Goal: Find specific page/section: Find specific page/section

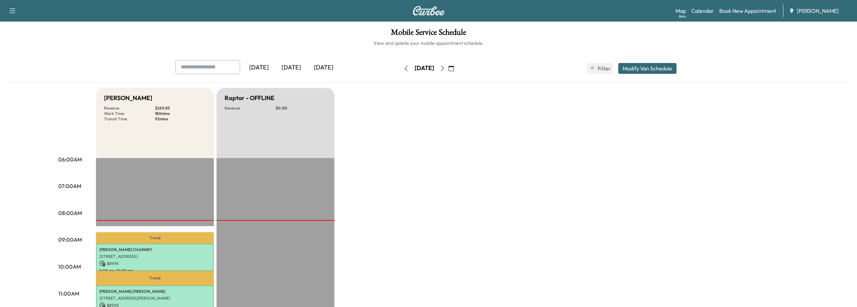
scroll to position [101, 0]
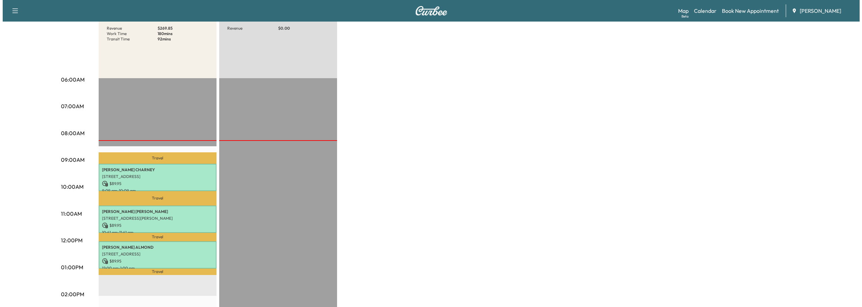
scroll to position [101, 0]
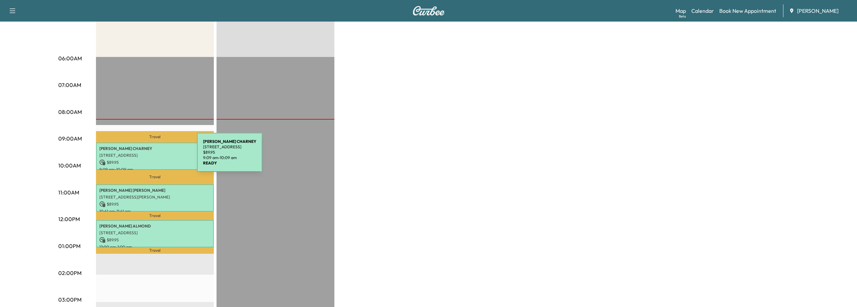
click at [146, 156] on p "[STREET_ADDRESS]" at bounding box center [154, 155] width 111 height 5
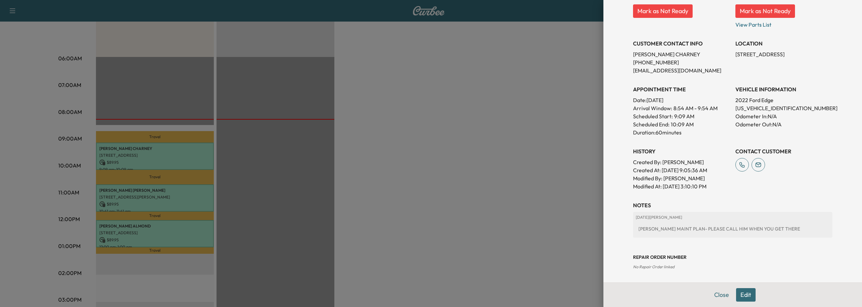
scroll to position [108, 0]
drag, startPoint x: 730, startPoint y: 51, endPoint x: 752, endPoint y: 60, distance: 23.7
click at [765, 57] on p "[STREET_ADDRESS]" at bounding box center [784, 53] width 97 height 8
copy p "[STREET_ADDRESS]"
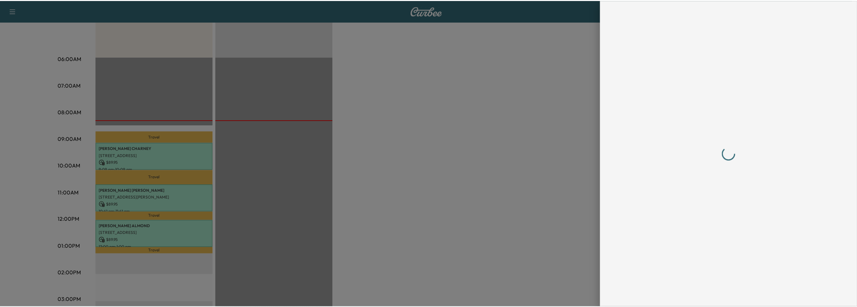
scroll to position [0, 0]
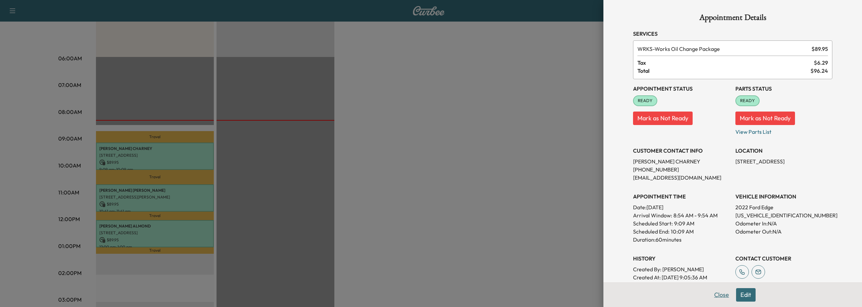
click at [712, 294] on button "Close" at bounding box center [722, 294] width 24 height 13
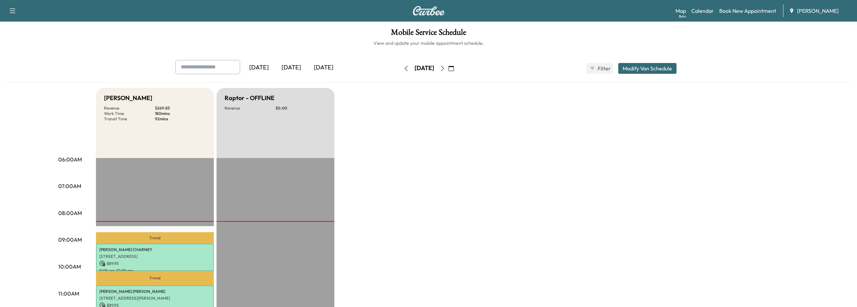
click at [445, 69] on icon "button" at bounding box center [442, 68] width 5 height 5
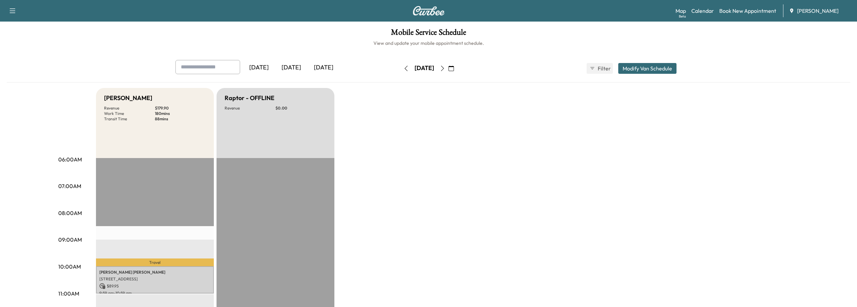
click at [403, 67] on icon "button" at bounding box center [405, 68] width 5 height 5
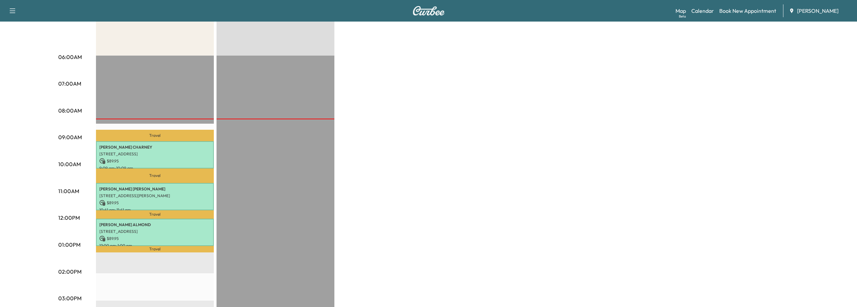
scroll to position [101, 0]
